Goal: Transaction & Acquisition: Obtain resource

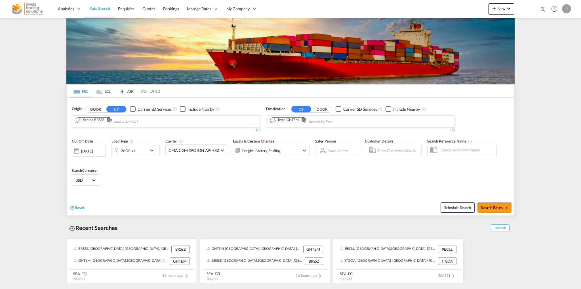
click at [108, 120] on md-icon "Remove" at bounding box center [109, 119] width 4 height 4
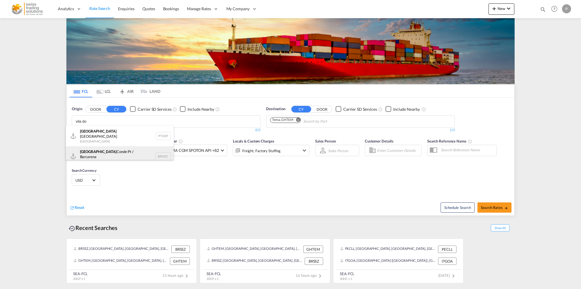
type input "vila do"
click at [114, 151] on div "Vila do Conde Pt / Barcarena [GEOGRAPHIC_DATA] BRVDC" at bounding box center [120, 156] width 108 height 20
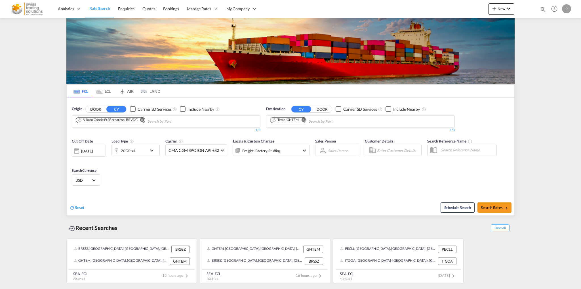
click at [305, 119] on md-icon "Remove" at bounding box center [303, 119] width 4 height 4
type input "misura"
click at [297, 132] on div "[PERSON_NAME] [GEOGRAPHIC_DATA] [GEOGRAPHIC_DATA]" at bounding box center [314, 134] width 108 height 17
click at [497, 209] on span "Search Rates" at bounding box center [494, 207] width 27 height 5
type input "BRVDC to LYMRA / [DATE]"
